Goal: Information Seeking & Learning: Check status

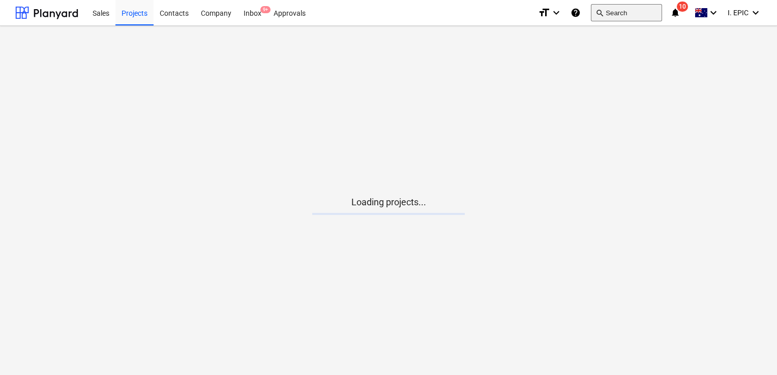
click at [615, 17] on button "search Search" at bounding box center [626, 12] width 71 height 17
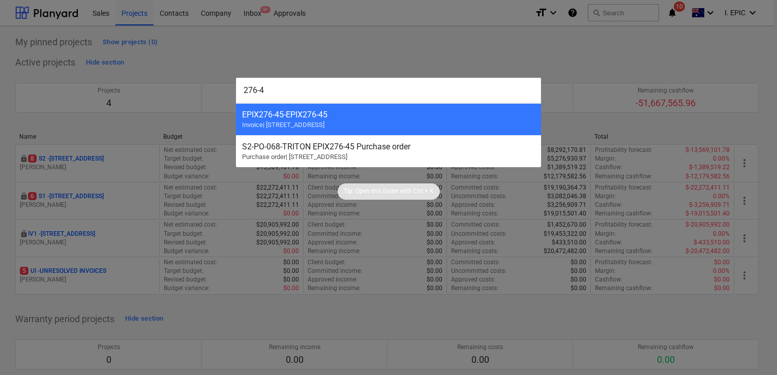
type input "276-45"
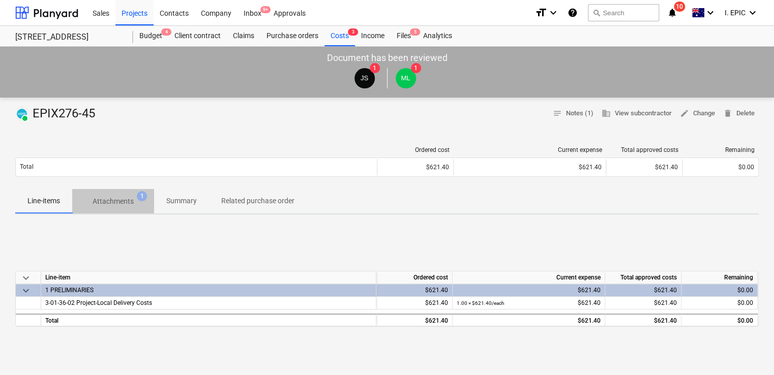
click at [120, 208] on span "Attachments 1" at bounding box center [113, 201] width 82 height 18
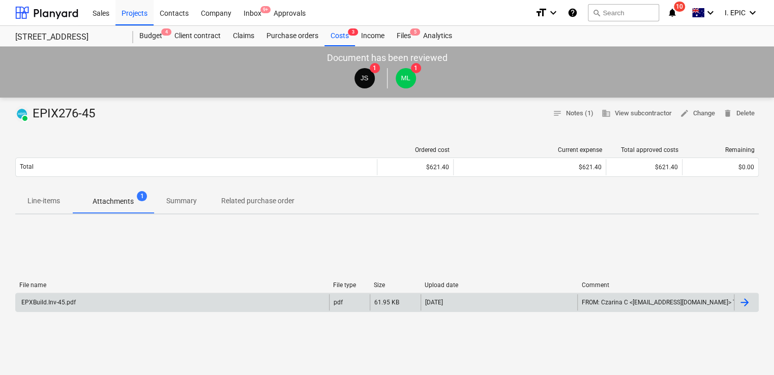
click at [208, 296] on div "EPXBuild.Inv-45.pdf" at bounding box center [172, 303] width 313 height 16
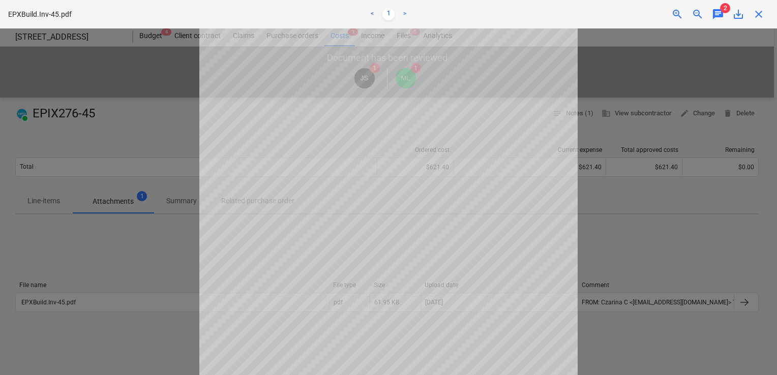
click at [716, 17] on span "chat" at bounding box center [718, 14] width 12 height 12
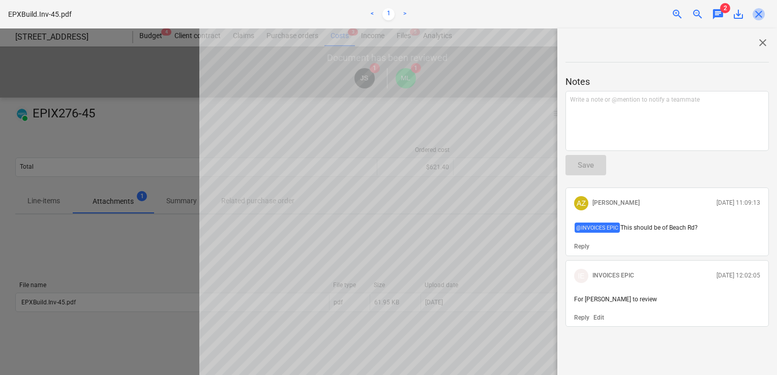
click at [755, 17] on span "close" at bounding box center [759, 14] width 12 height 12
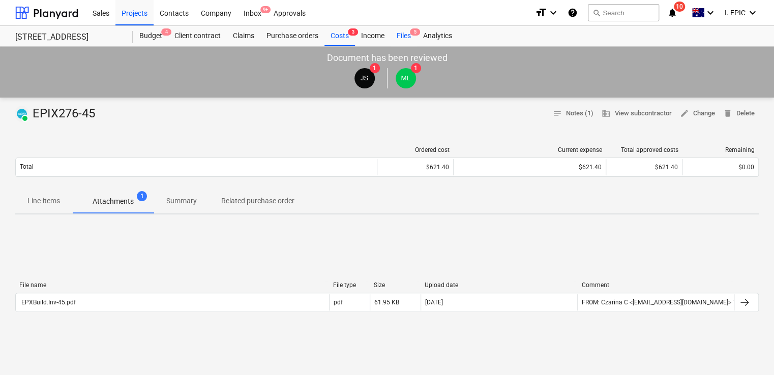
click at [407, 35] on div "Files 5" at bounding box center [404, 36] width 26 height 20
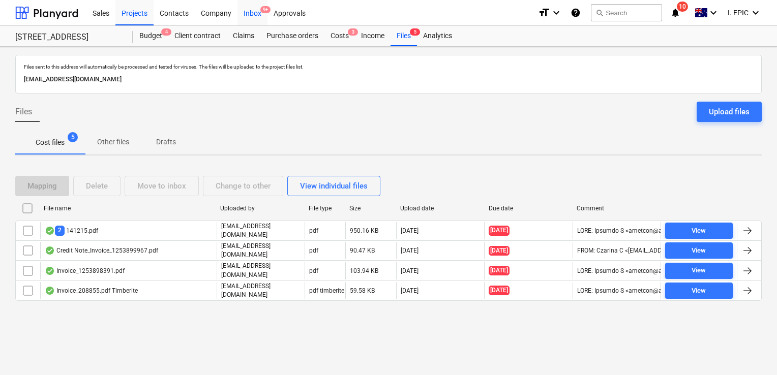
click at [257, 13] on div "Inbox 9+" at bounding box center [253, 12] width 30 height 26
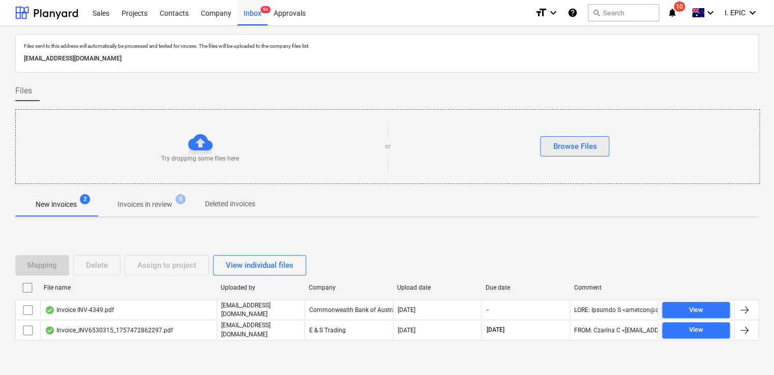
click at [572, 140] on div "Browse Files" at bounding box center [575, 146] width 44 height 13
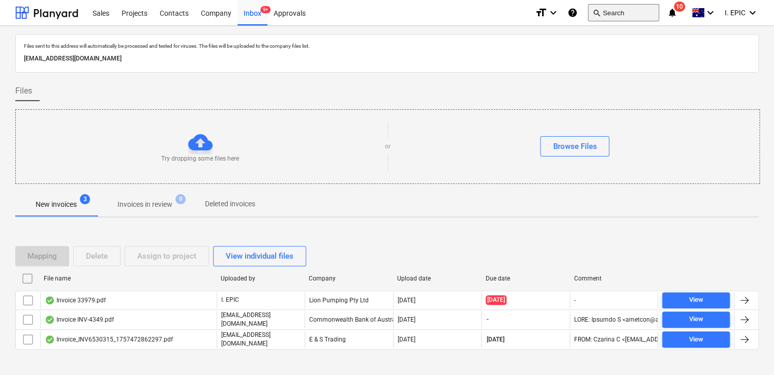
click at [598, 13] on span "search" at bounding box center [597, 13] width 8 height 8
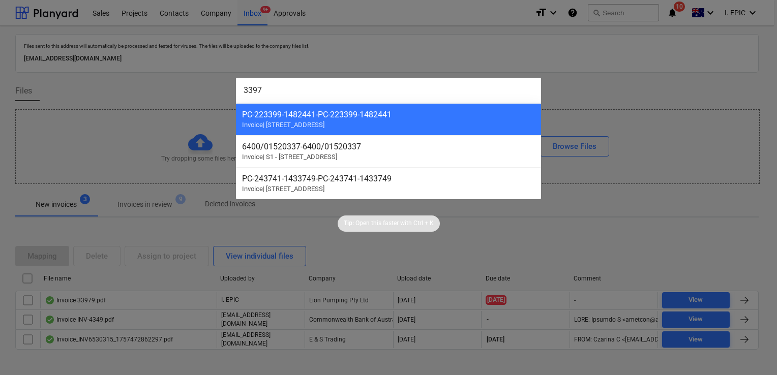
type input "33979"
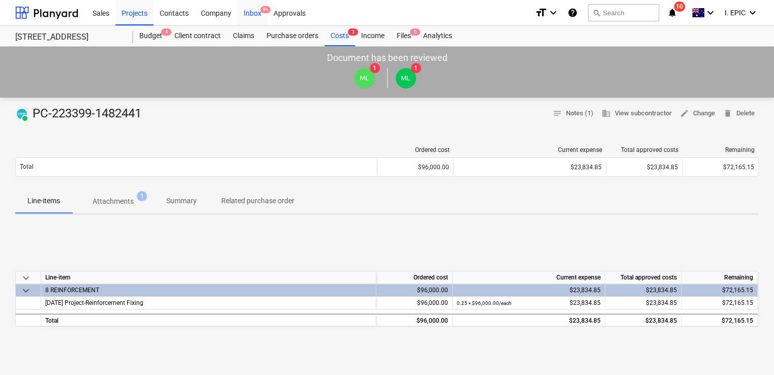
click at [248, 14] on div "Inbox 9+" at bounding box center [253, 12] width 30 height 26
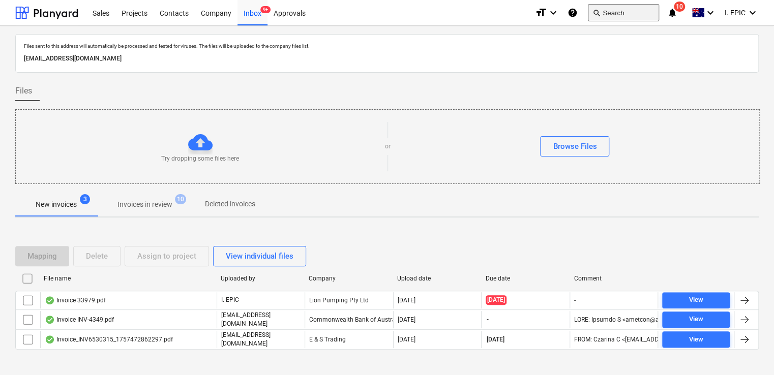
click at [612, 11] on button "search Search" at bounding box center [623, 12] width 71 height 17
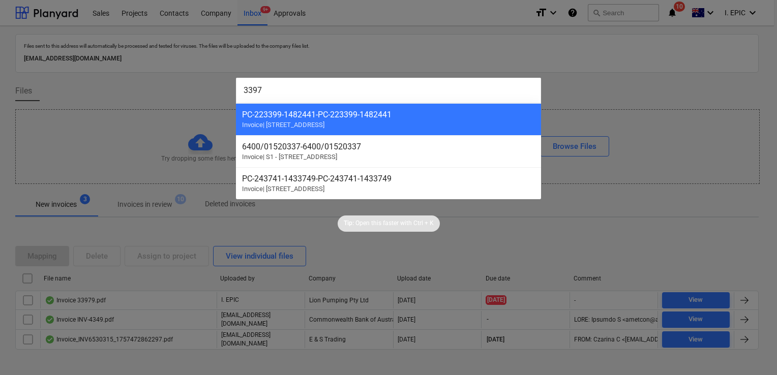
type input "33979"
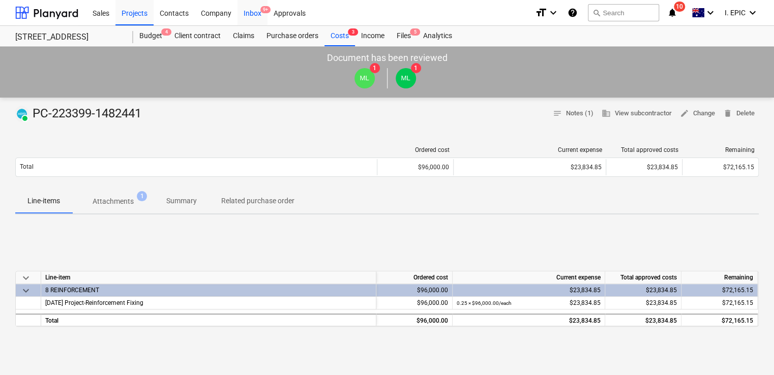
click at [257, 11] on div "Inbox 9+" at bounding box center [253, 12] width 30 height 26
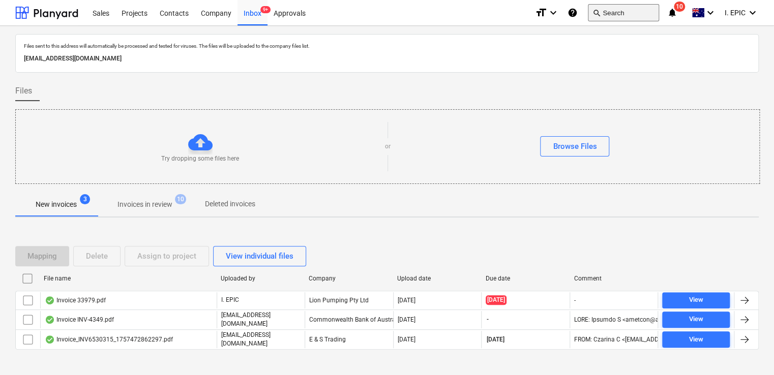
click at [604, 14] on button "search Search" at bounding box center [623, 12] width 71 height 17
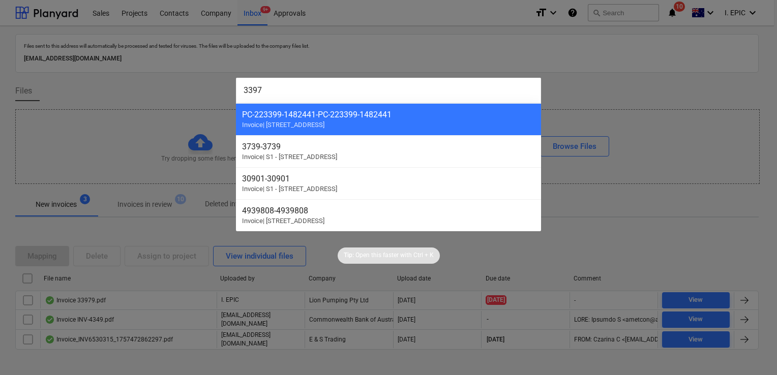
type input "33979"
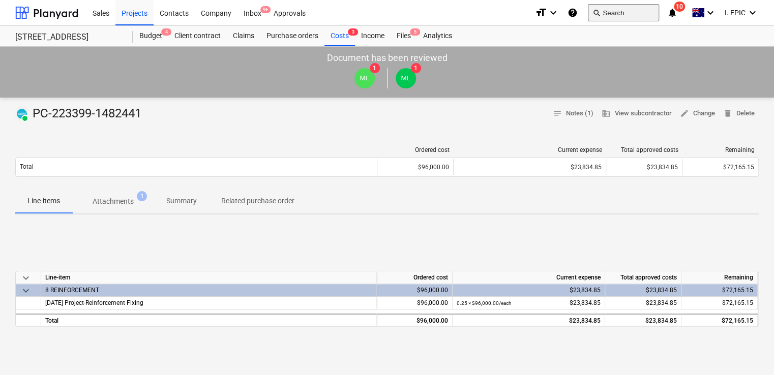
click at [596, 17] on button "search Search" at bounding box center [623, 12] width 71 height 17
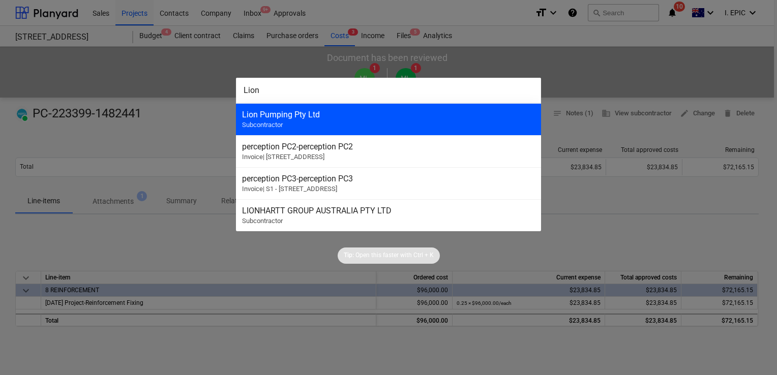
type input "Lion"
click at [294, 126] on div "Lion Pumping Pty Ltd Subcontractor" at bounding box center [388, 119] width 305 height 32
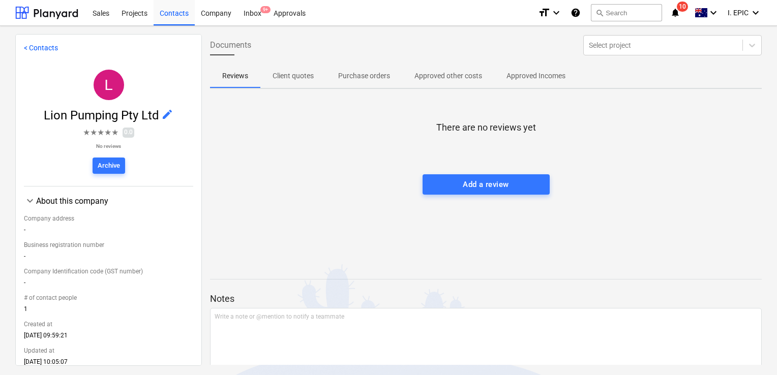
click at [293, 68] on span "Client quotes" at bounding box center [293, 76] width 66 height 17
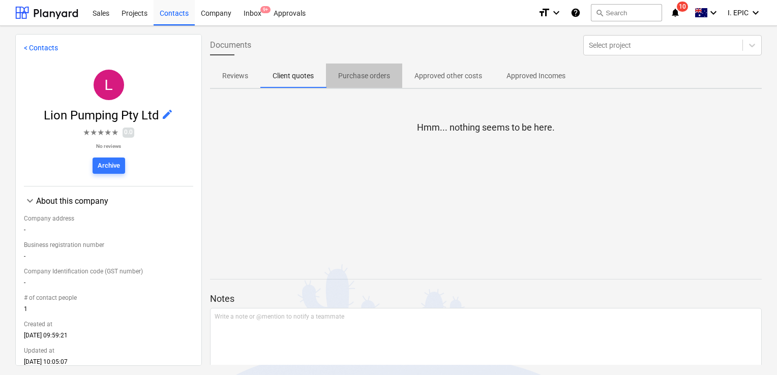
click at [361, 74] on p "Purchase orders" at bounding box center [364, 76] width 52 height 11
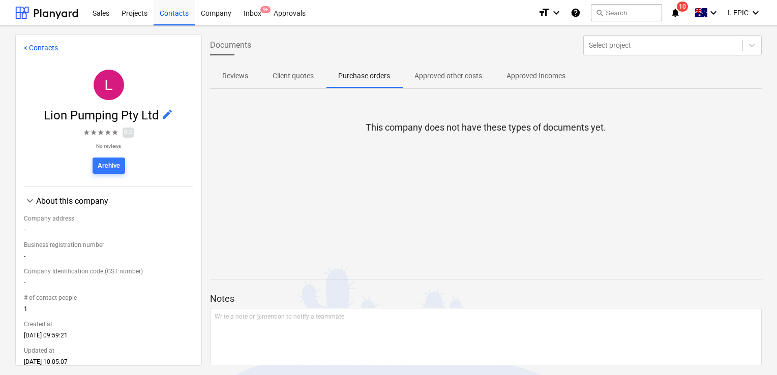
click at [470, 58] on div at bounding box center [486, 59] width 552 height 8
click at [463, 76] on p "Approved other costs" at bounding box center [449, 76] width 68 height 11
click at [539, 69] on span "Approved Incomes" at bounding box center [535, 76] width 83 height 17
click at [254, 21] on div "Inbox 9+" at bounding box center [253, 12] width 30 height 26
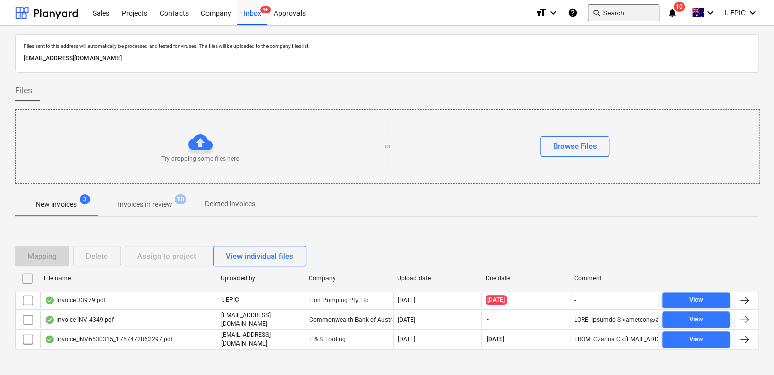
click at [635, 17] on button "search Search" at bounding box center [623, 12] width 71 height 17
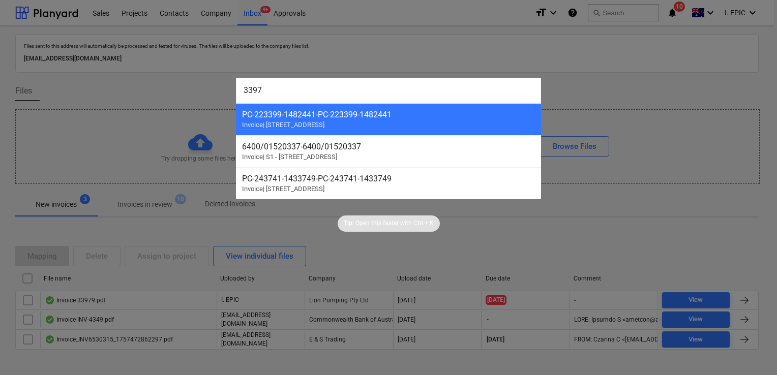
type input "33979"
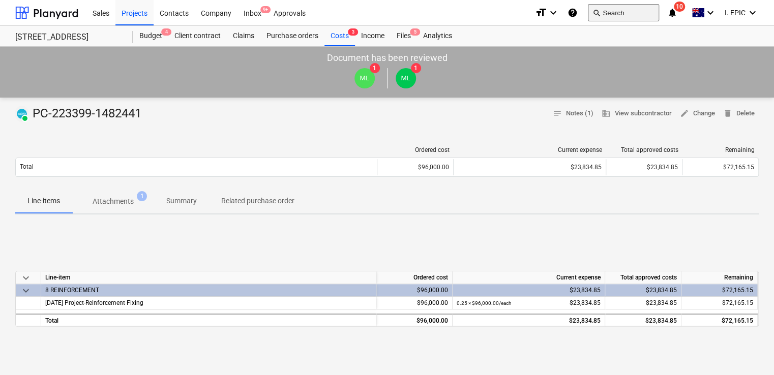
click at [633, 16] on button "search Search" at bounding box center [623, 12] width 71 height 17
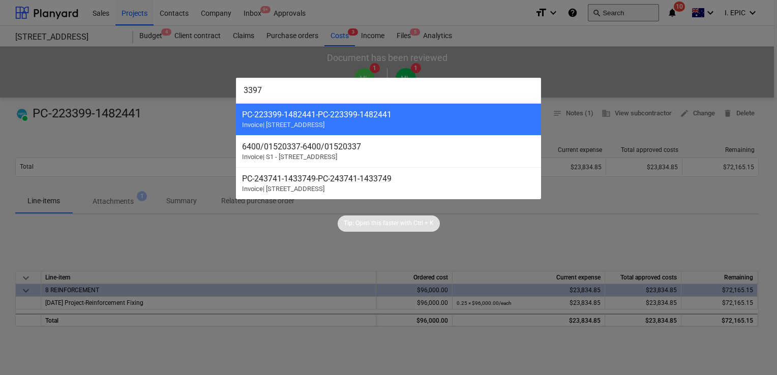
type input "33979"
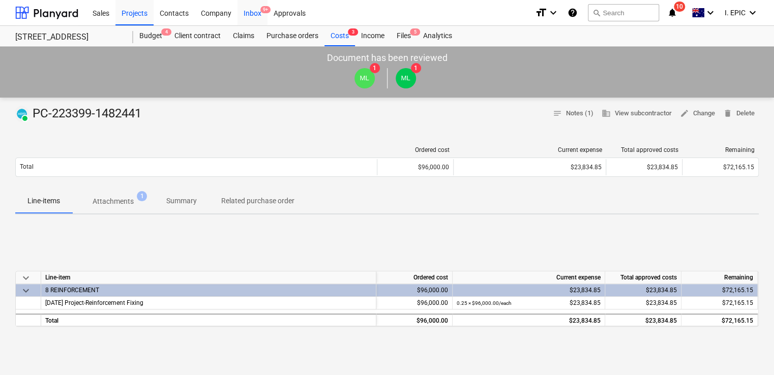
click at [251, 13] on div "Inbox 9+" at bounding box center [253, 12] width 30 height 26
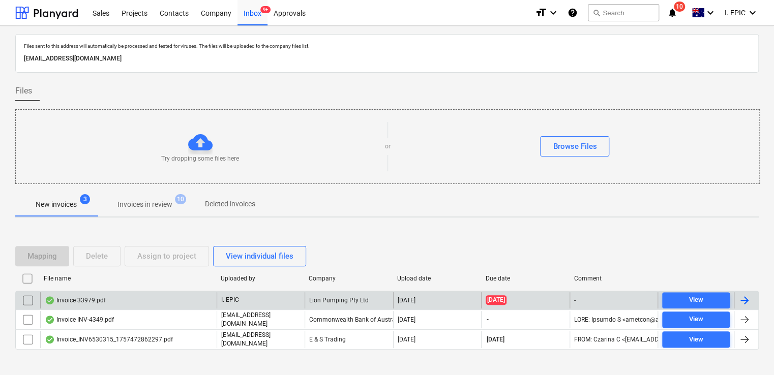
click at [25, 305] on input "checkbox" at bounding box center [28, 300] width 16 height 16
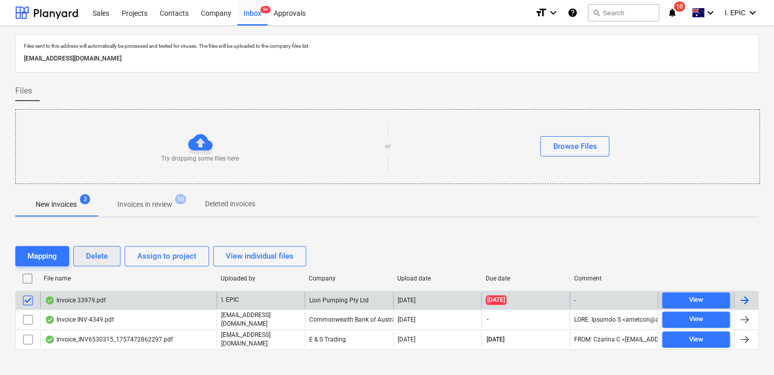
click at [94, 259] on div "Delete" at bounding box center [97, 256] width 22 height 13
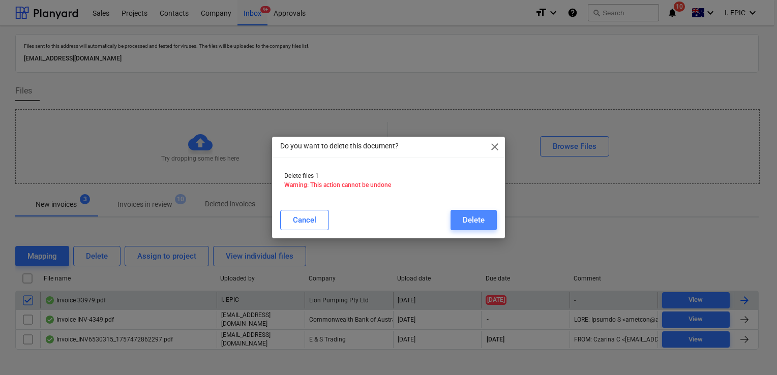
click at [472, 223] on div "Delete" at bounding box center [474, 220] width 22 height 13
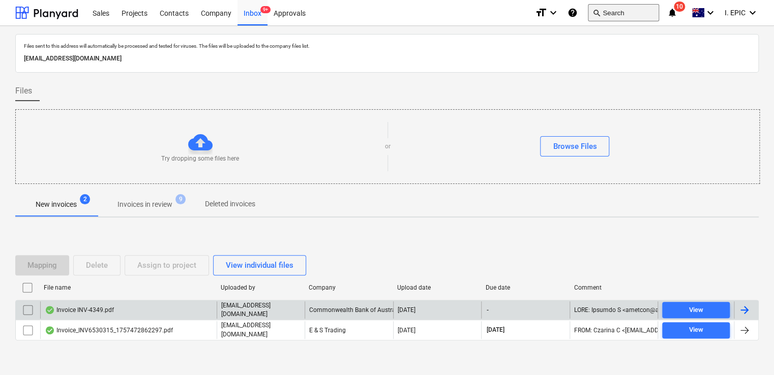
click at [608, 11] on button "search Search" at bounding box center [623, 12] width 71 height 17
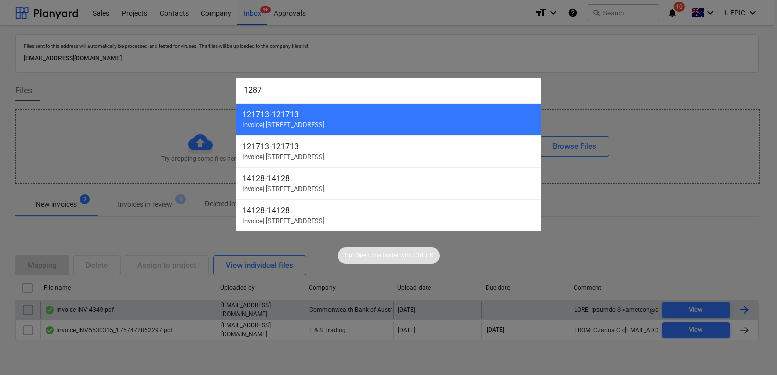
type input "12873"
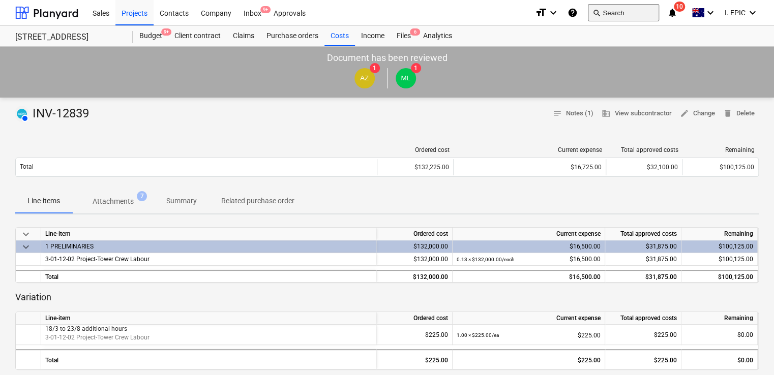
click at [620, 7] on button "search Search" at bounding box center [623, 12] width 71 height 17
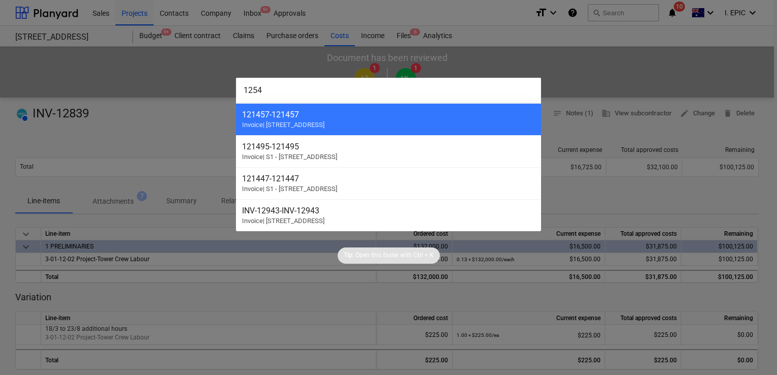
type input "12546"
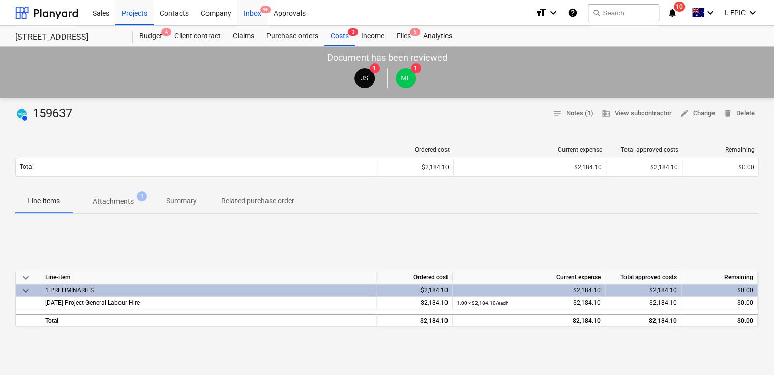
click at [250, 11] on div "Inbox 9+" at bounding box center [253, 12] width 30 height 26
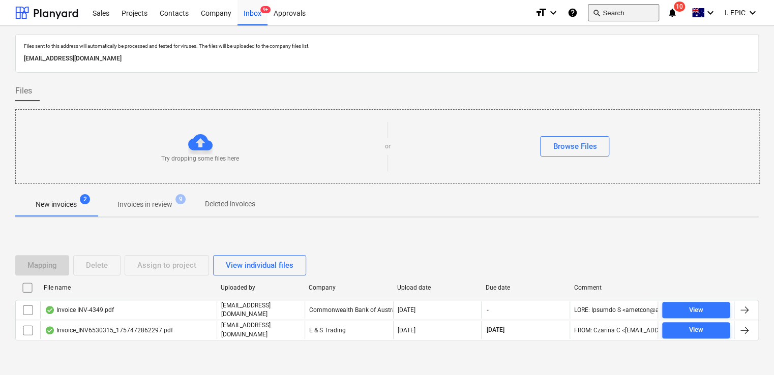
click at [644, 15] on button "search Search" at bounding box center [623, 12] width 71 height 17
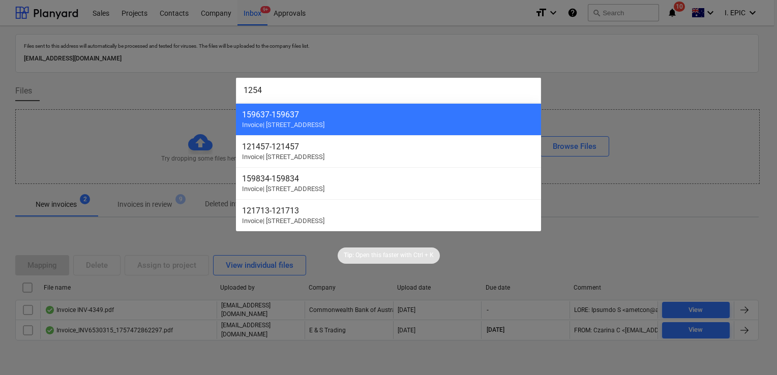
type input "12546"
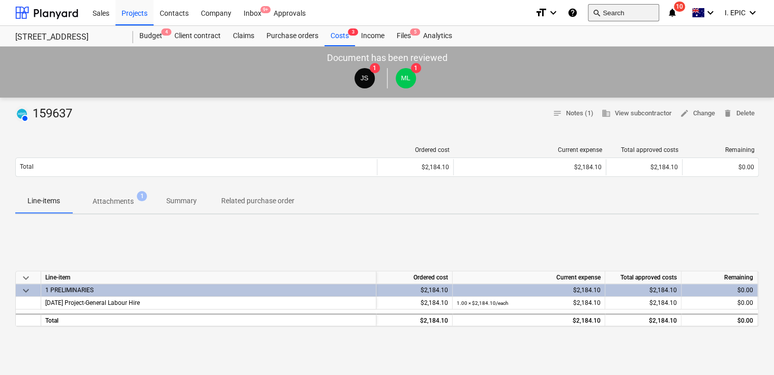
click at [592, 13] on button "search Search" at bounding box center [623, 12] width 71 height 17
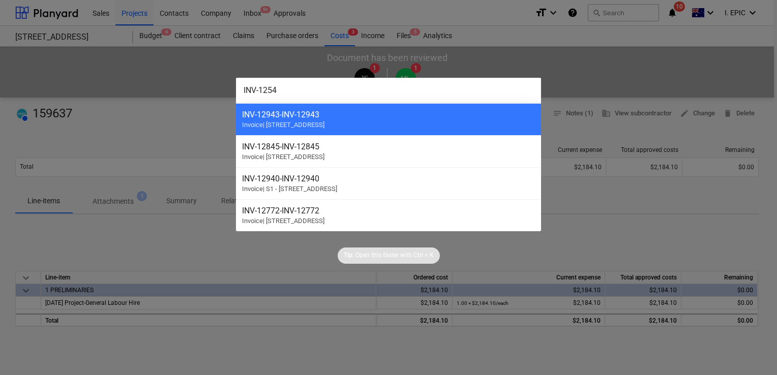
type input "INV-12546"
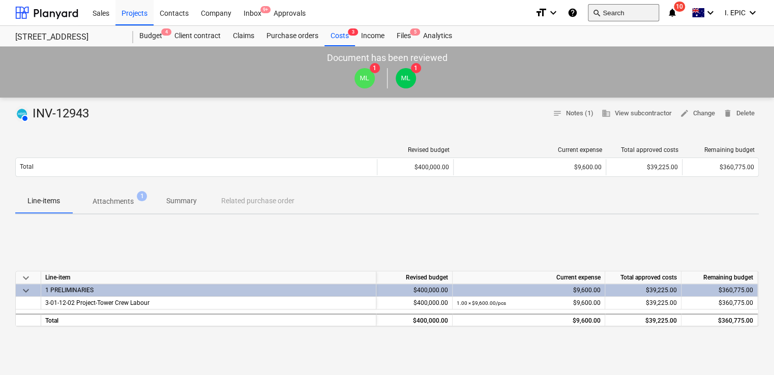
click at [617, 11] on button "search Search" at bounding box center [623, 12] width 71 height 17
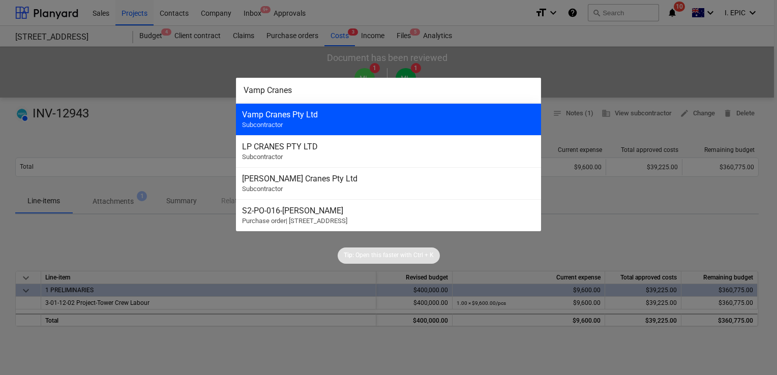
type input "Vamp Cranes"
click at [360, 120] on div "Vamp Cranes Pty Ltd Subcontractor" at bounding box center [388, 119] width 305 height 32
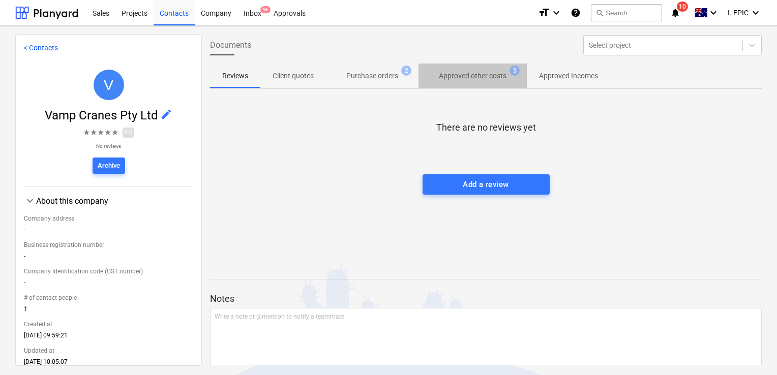
click at [482, 75] on p "Approved other costs" at bounding box center [473, 76] width 68 height 11
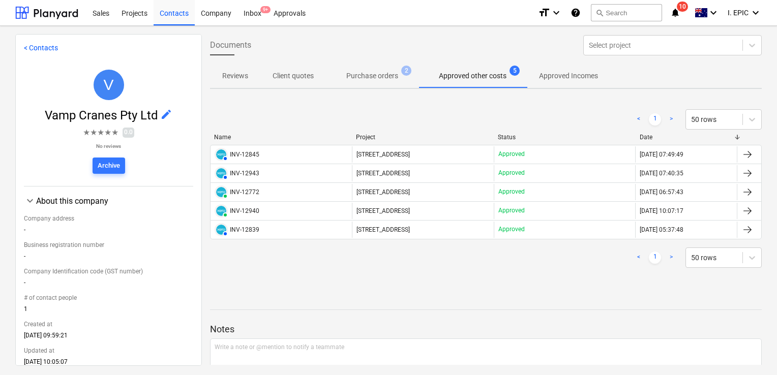
click at [565, 79] on p "Approved Incomes" at bounding box center [568, 76] width 59 height 11
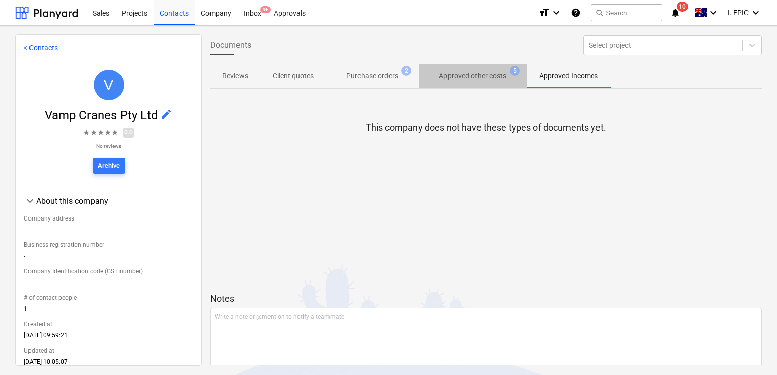
click at [473, 69] on span "Approved other costs 5" at bounding box center [473, 76] width 108 height 18
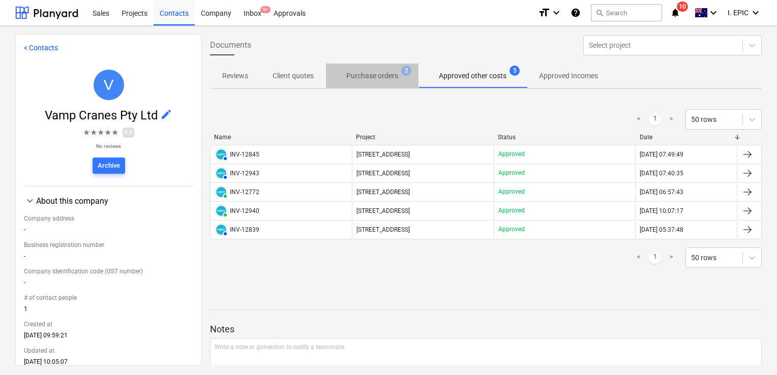
click at [371, 72] on p "Purchase orders" at bounding box center [372, 76] width 52 height 11
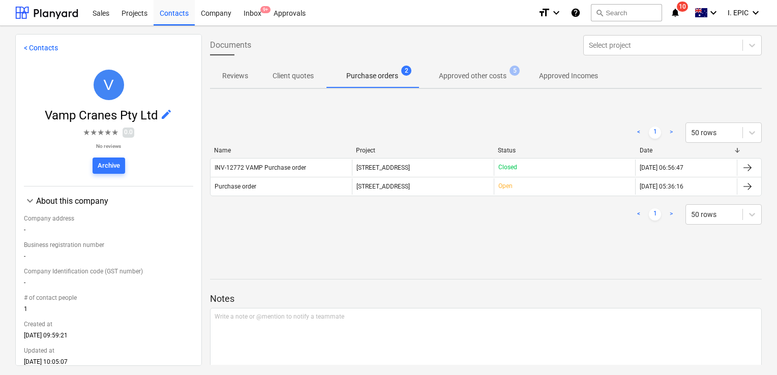
click at [473, 76] on p "Approved other costs" at bounding box center [473, 76] width 68 height 11
